Goal: Information Seeking & Learning: Learn about a topic

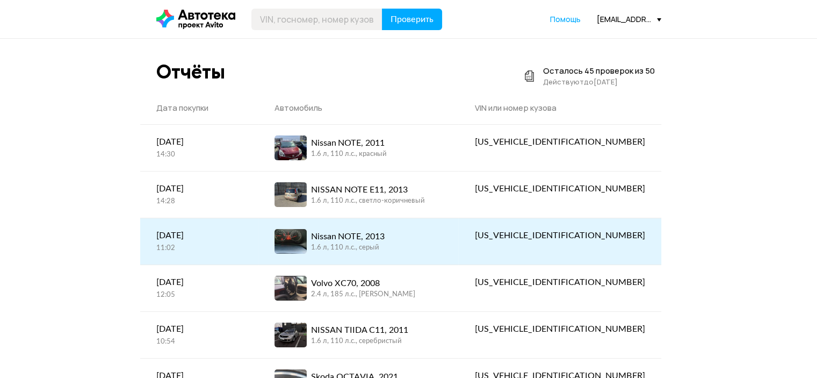
click at [385, 251] on div "1.6 л, 110 л.c., серый" at bounding box center [348, 248] width 74 height 10
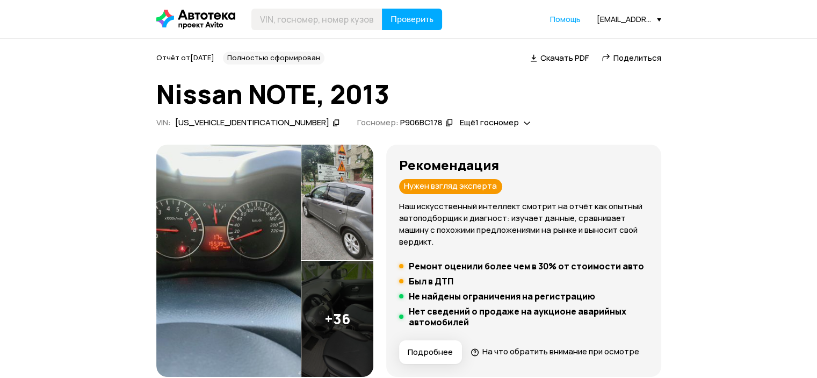
click at [333, 122] on icon at bounding box center [337, 122] width 8 height 11
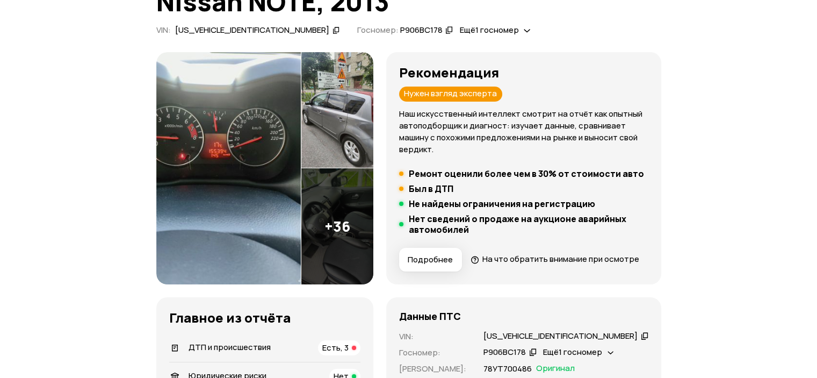
scroll to position [322, 0]
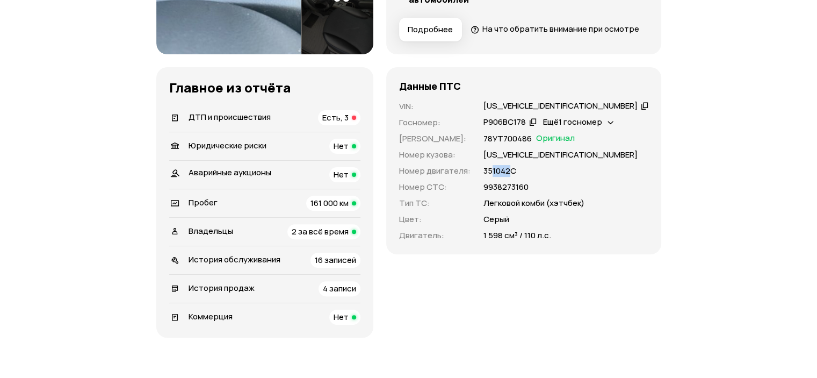
drag, startPoint x: 520, startPoint y: 204, endPoint x: 540, endPoint y: 204, distance: 20.4
click at [516, 177] on p "351042С" at bounding box center [500, 171] width 33 height 12
click at [554, 226] on div "VIN : [US_VEHICLE_IDENTIFICATION_NUMBER]   Госномер : Р906ВС178   Ещё 1 госноме…" at bounding box center [523, 170] width 249 height 141
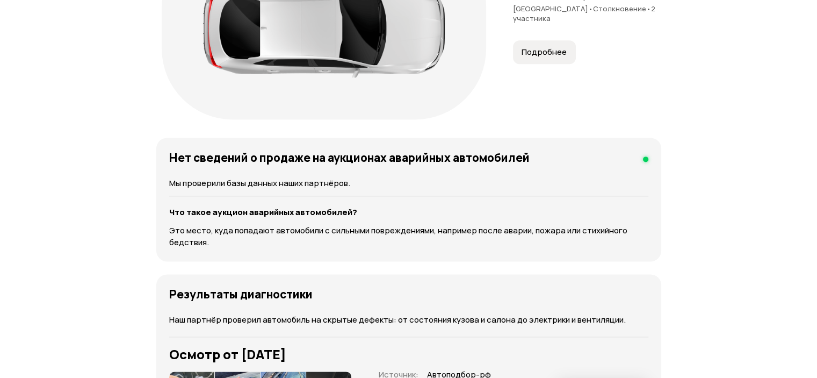
scroll to position [1388, 0]
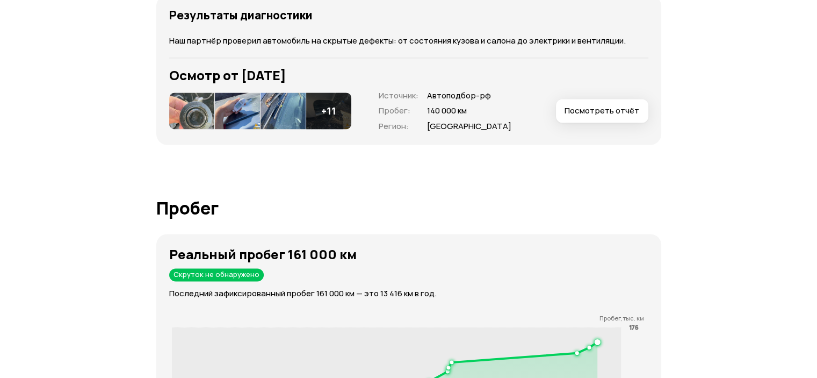
scroll to position [1712, 0]
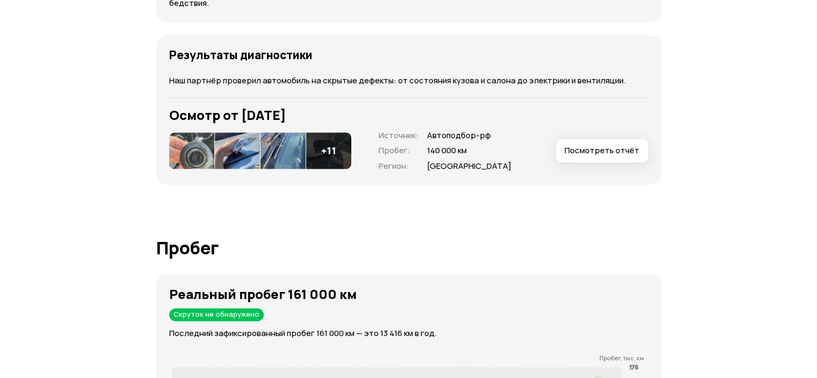
scroll to position [1658, 0]
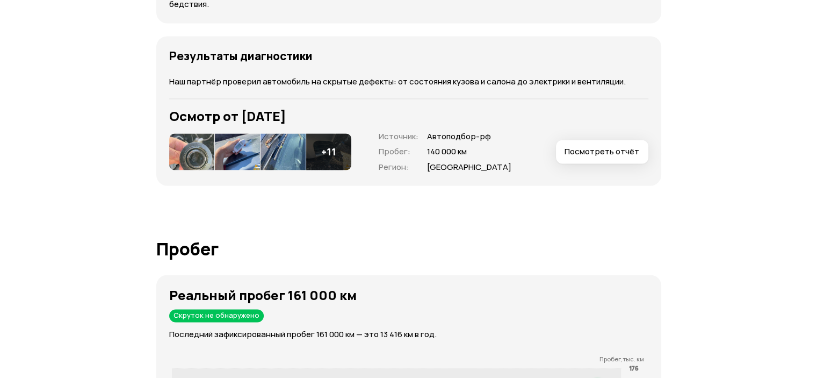
drag, startPoint x: 168, startPoint y: 83, endPoint x: 496, endPoint y: 124, distance: 330.8
click at [496, 124] on div "Результаты диагностики Наш партнёр проверил автомобиль на скрытые дефекты: от с…" at bounding box center [408, 111] width 505 height 150
click at [388, 124] on div "Результаты диагностики Наш партнёр проверил автомобиль на скрытые дефекты: от с…" at bounding box center [408, 111] width 505 height 150
drag, startPoint x: 187, startPoint y: 141, endPoint x: 385, endPoint y: 140, distance: 197.7
click at [385, 140] on div "Результаты диагностики Наш партнёр проверил автомобиль на скрытые дефекты: от с…" at bounding box center [408, 111] width 505 height 150
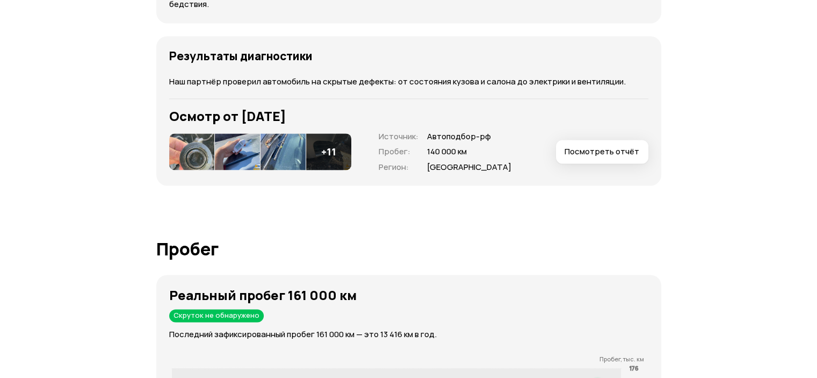
drag, startPoint x: 78, startPoint y: 59, endPoint x: 143, endPoint y: 34, distance: 69.4
